Goal: Task Accomplishment & Management: Use online tool/utility

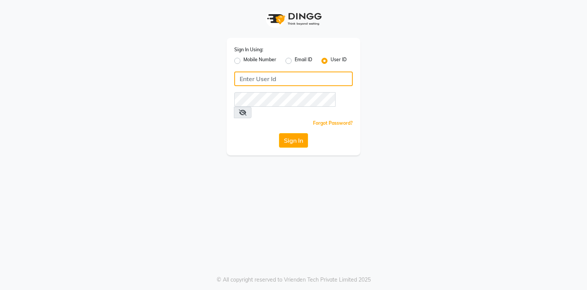
click at [257, 78] on input "Username" at bounding box center [293, 78] width 118 height 15
type input "kayakalpsalon"
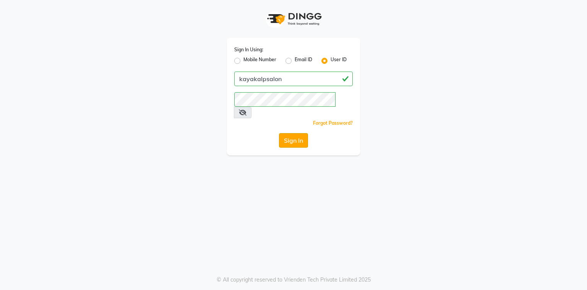
click at [295, 133] on button "Sign In" at bounding box center [293, 140] width 29 height 15
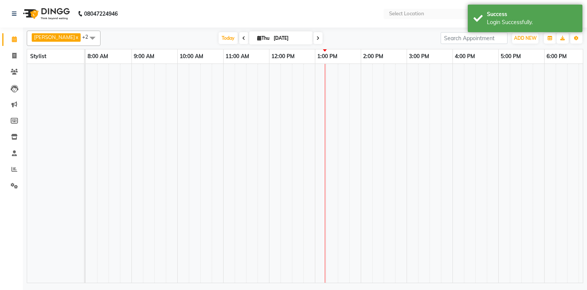
select select "en"
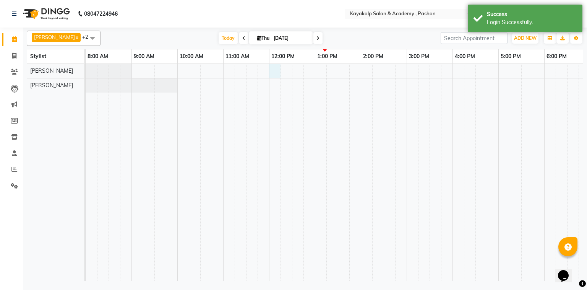
click at [278, 70] on div at bounding box center [361, 172] width 550 height 217
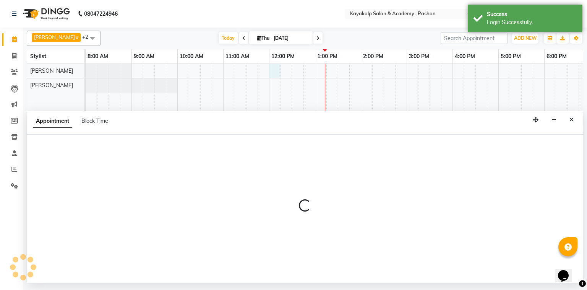
select select "29289"
select select "tentative"
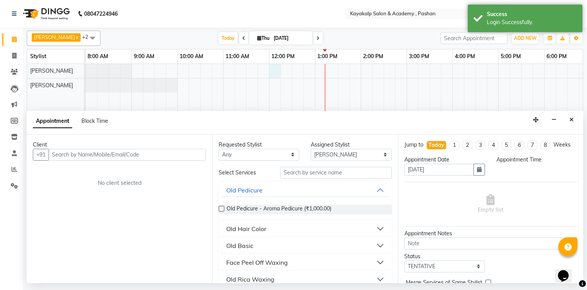
click at [163, 156] on input "text" at bounding box center [127, 155] width 157 height 12
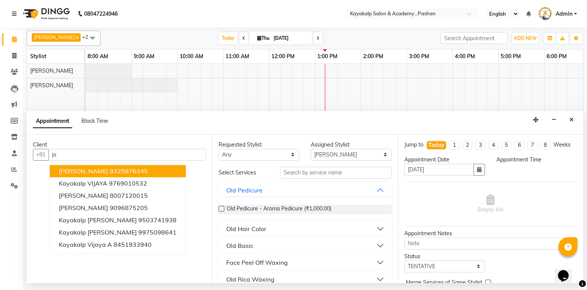
type input "j"
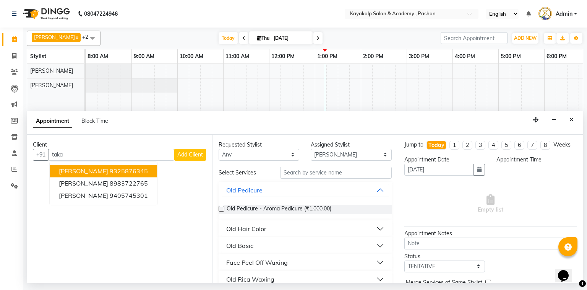
click at [105, 171] on span "Jayashree Takalkar" at bounding box center [83, 171] width 49 height 8
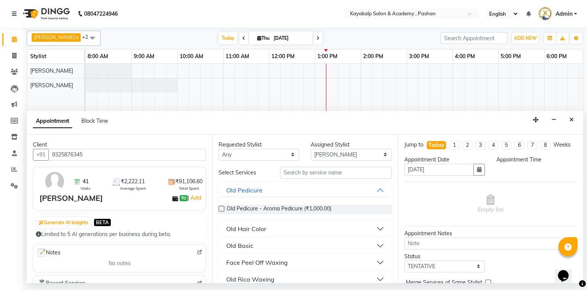
type input "9325876345"
click at [358, 176] on input "text" at bounding box center [336, 173] width 112 height 12
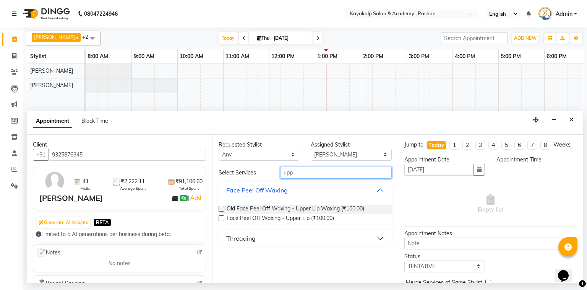
type input "upp"
click at [221, 215] on label at bounding box center [221, 218] width 6 height 6
click at [221, 216] on input "checkbox" at bounding box center [220, 218] width 5 height 5
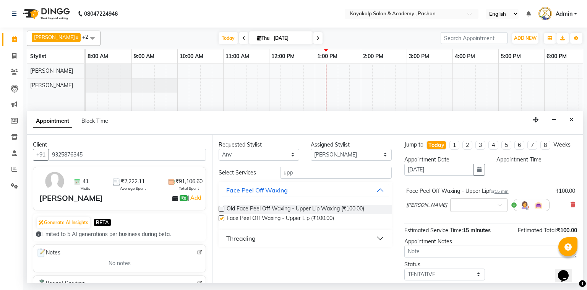
checkbox input "false"
click at [570, 205] on icon at bounding box center [572, 204] width 5 height 5
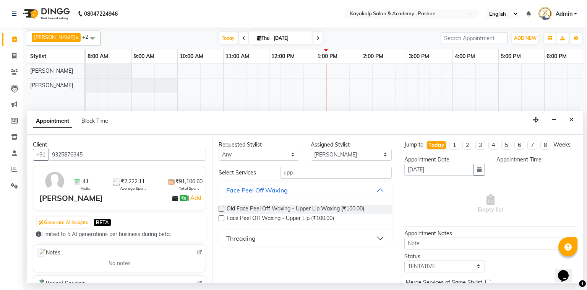
click at [227, 236] on div "Threading" at bounding box center [240, 237] width 29 height 9
click at [220, 257] on label at bounding box center [221, 257] width 6 height 6
click at [220, 257] on input "checkbox" at bounding box center [220, 257] width 5 height 5
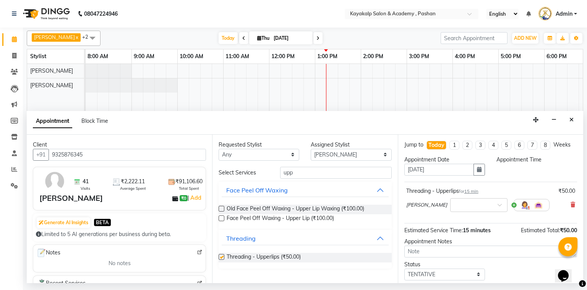
checkbox input "false"
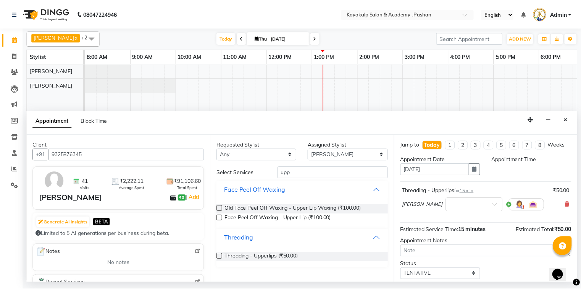
scroll to position [45, 0]
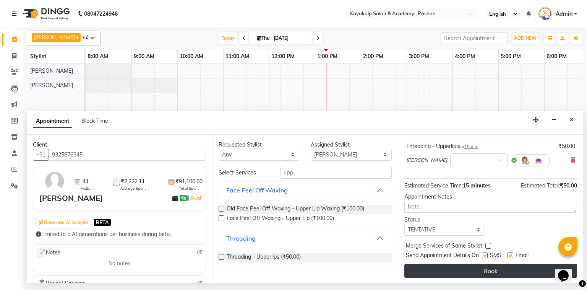
click at [501, 270] on button "Book" at bounding box center [490, 271] width 173 height 14
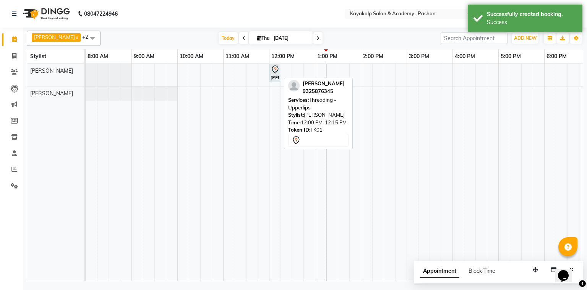
click at [277, 74] on div "Jayashree Takalkar, TK01, 12:00 PM-12:15 PM, Threading - Upperlips" at bounding box center [275, 73] width 10 height 16
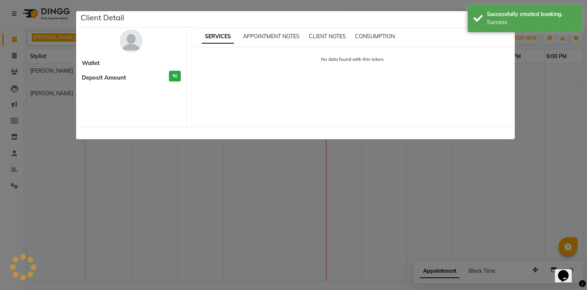
select select "7"
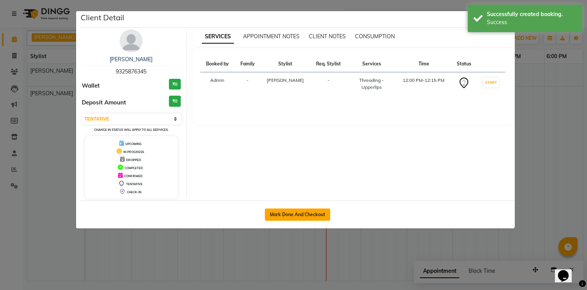
click at [292, 209] on button "Mark Done And Checkout" at bounding box center [297, 214] width 65 height 12
select select "service"
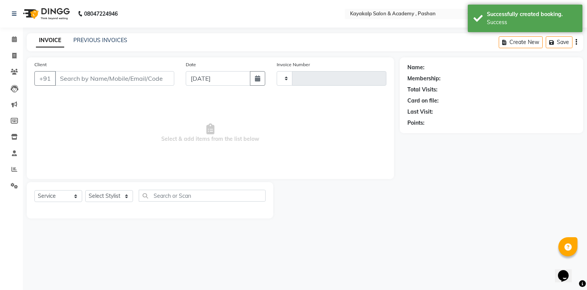
type input "0638"
select select "3"
select select "4804"
type input "9325876345"
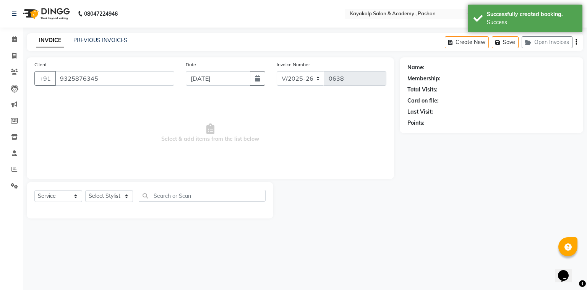
select select "29289"
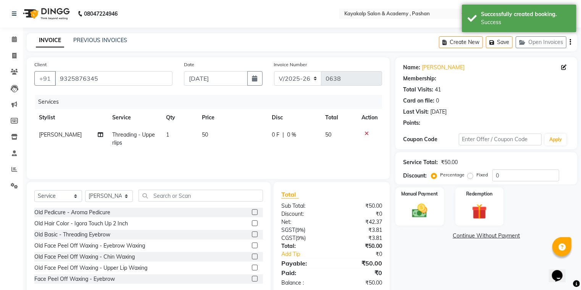
select select "1: Object"
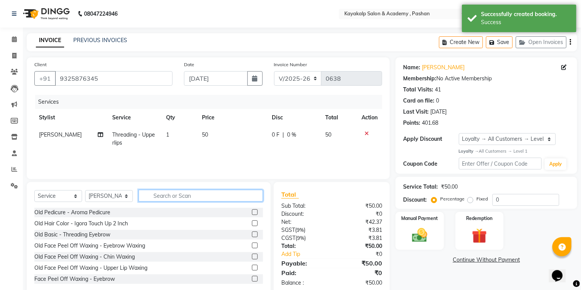
click at [173, 195] on input "text" at bounding box center [201, 195] width 125 height 12
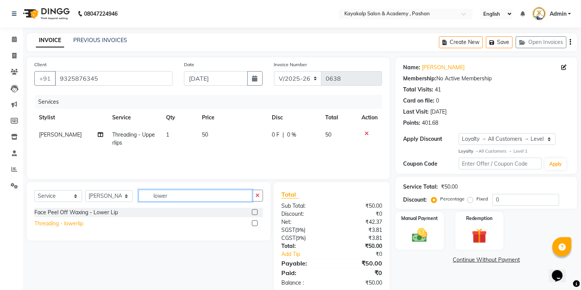
type input "lower"
click at [54, 224] on div "Threading - lowerlip" at bounding box center [58, 223] width 49 height 8
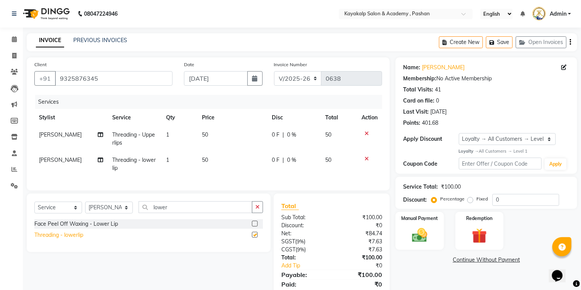
checkbox input "false"
click at [184, 213] on input "lower" at bounding box center [196, 207] width 114 height 12
type input "l"
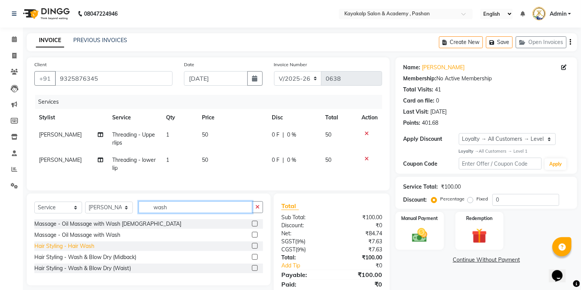
type input "wash"
click at [86, 249] on div "Hair Styling - Hair Wash" at bounding box center [64, 246] width 60 height 8
checkbox input "false"
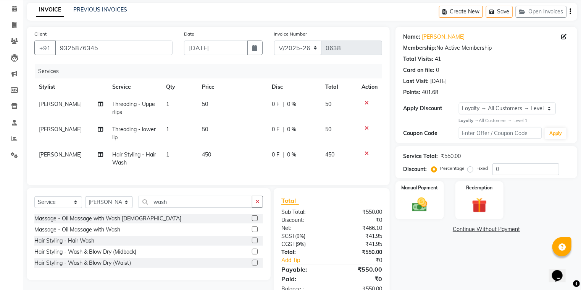
scroll to position [58, 0]
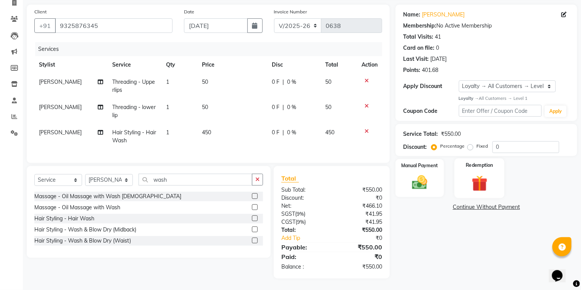
click at [481, 173] on img at bounding box center [480, 183] width 26 height 20
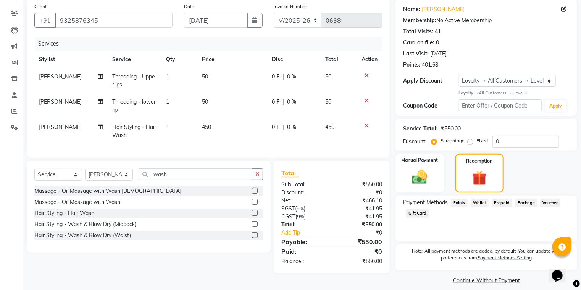
scroll to position [66, 0]
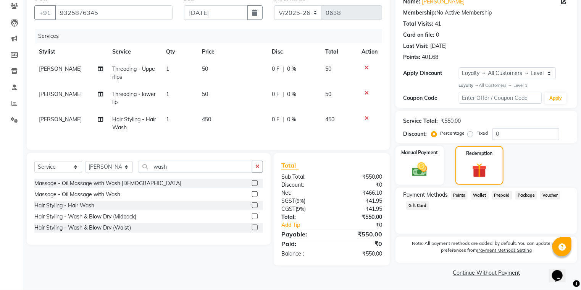
click at [495, 270] on link "Continue Without Payment" at bounding box center [486, 272] width 179 height 8
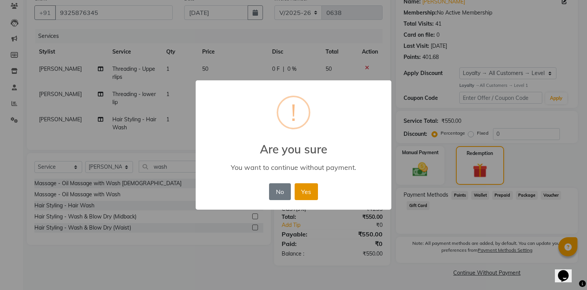
click at [307, 192] on button "Yes" at bounding box center [305, 191] width 23 height 17
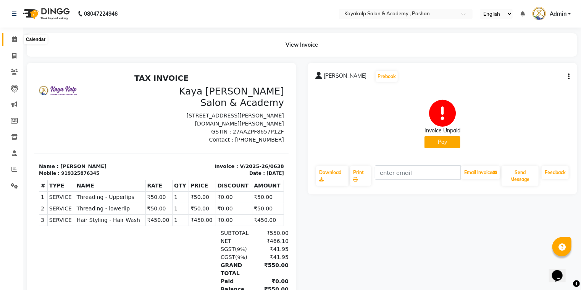
click at [13, 42] on icon at bounding box center [14, 39] width 5 height 6
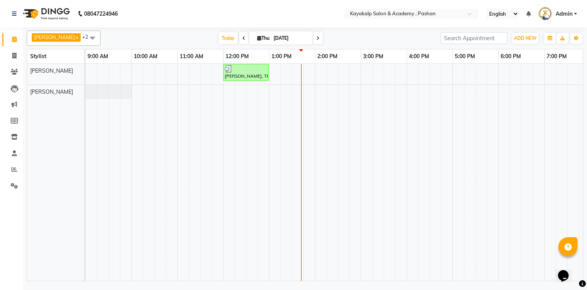
drag, startPoint x: 586, startPoint y: 5, endPoint x: 497, endPoint y: -2, distance: 89.3
drag, startPoint x: 497, startPoint y: -2, endPoint x: 255, endPoint y: 37, distance: 245.6
click at [257, 37] on icon at bounding box center [259, 38] width 4 height 5
select select "9"
select select "2025"
